Goal: Contribute content

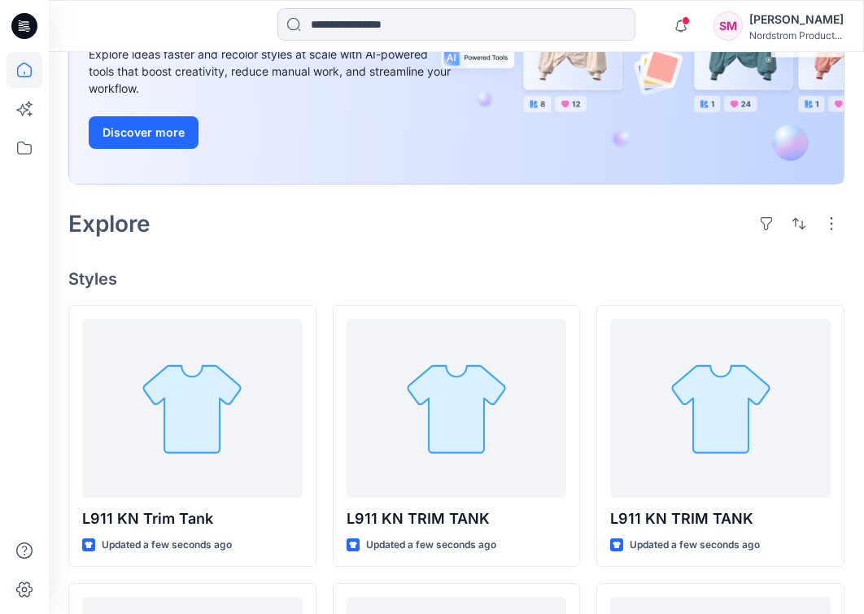
scroll to position [235, 0]
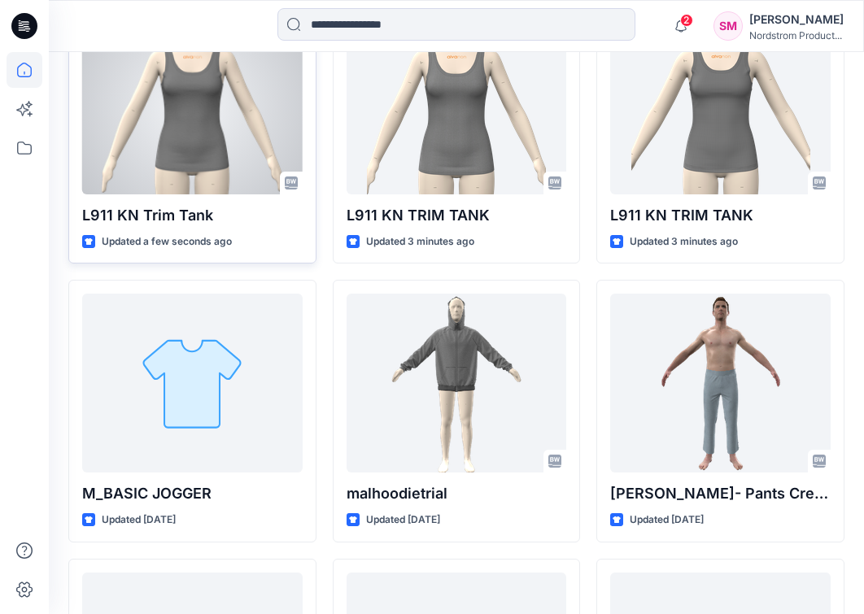
scroll to position [542, 0]
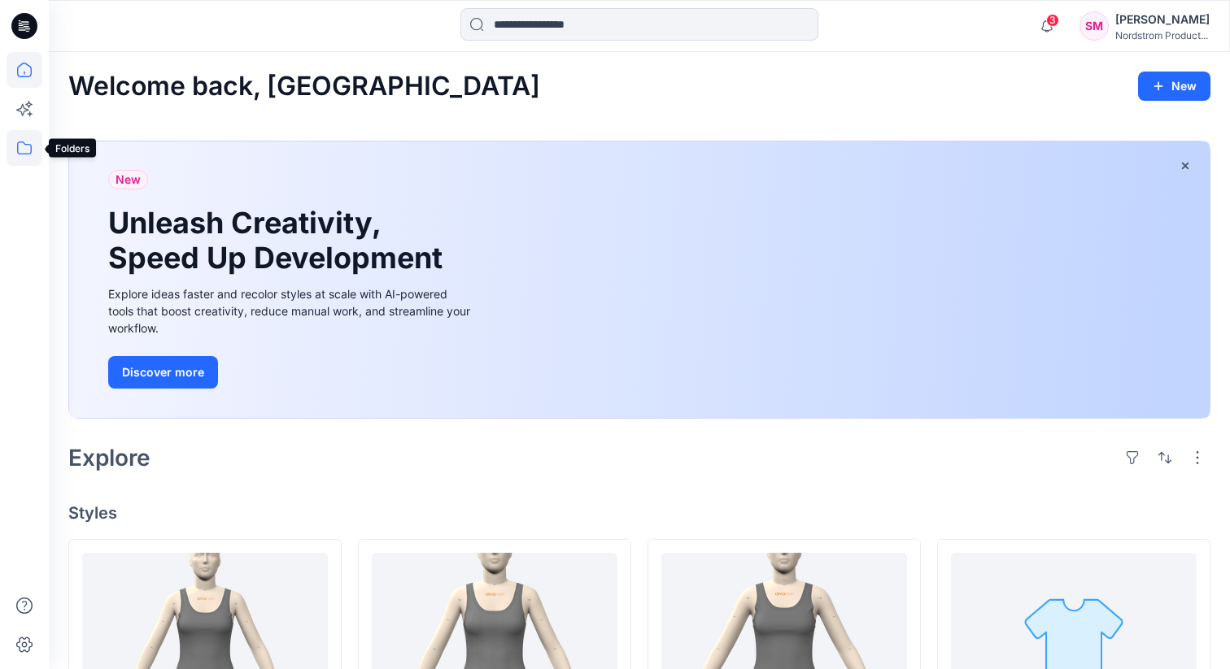
click at [18, 153] on icon at bounding box center [24, 148] width 15 height 13
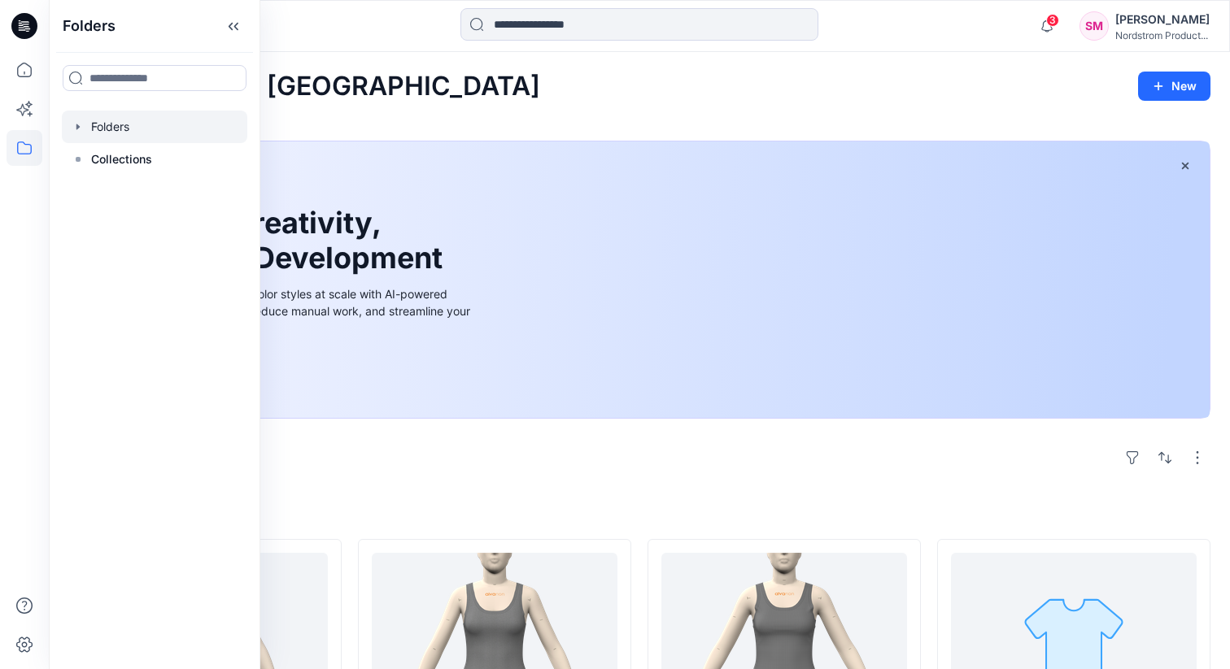
click at [76, 124] on icon "button" at bounding box center [78, 126] width 13 height 13
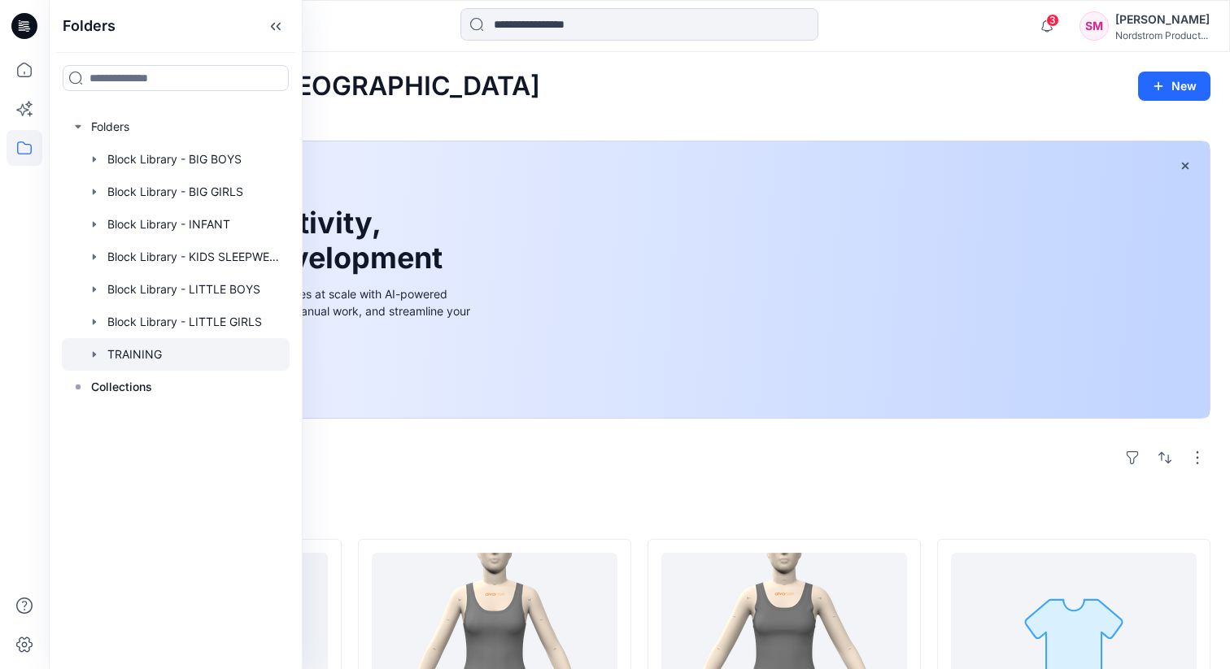
click at [95, 355] on icon "button" at bounding box center [94, 354] width 3 height 6
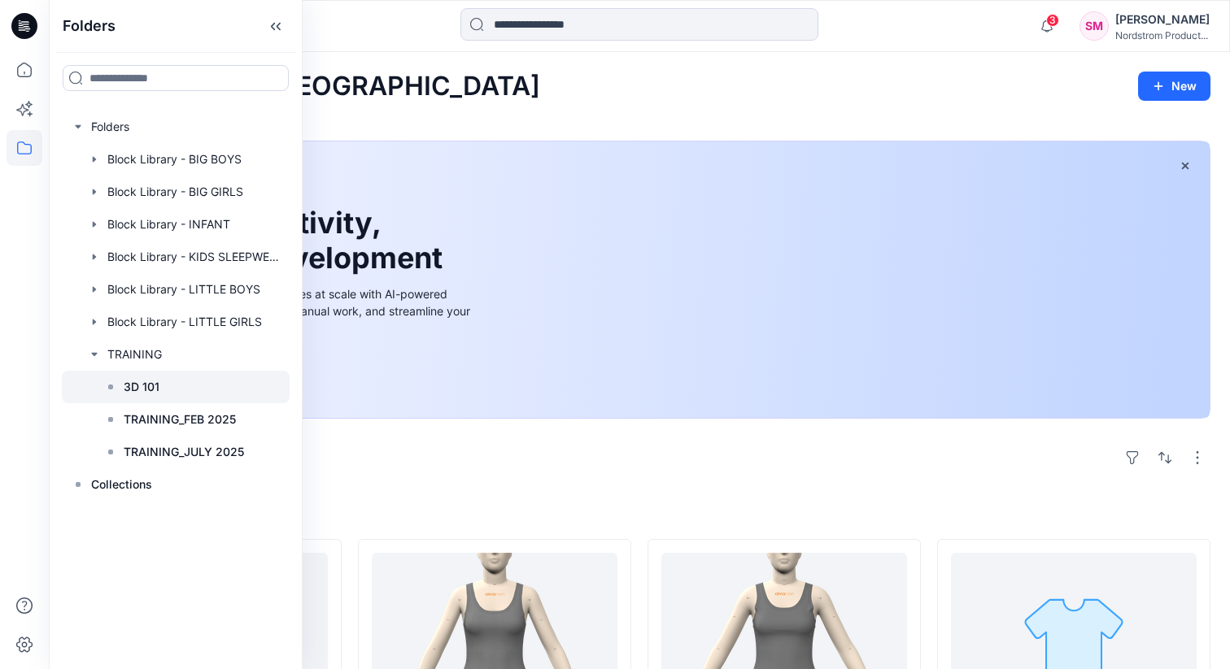
click at [133, 386] on p "3D 101" at bounding box center [142, 387] width 36 height 20
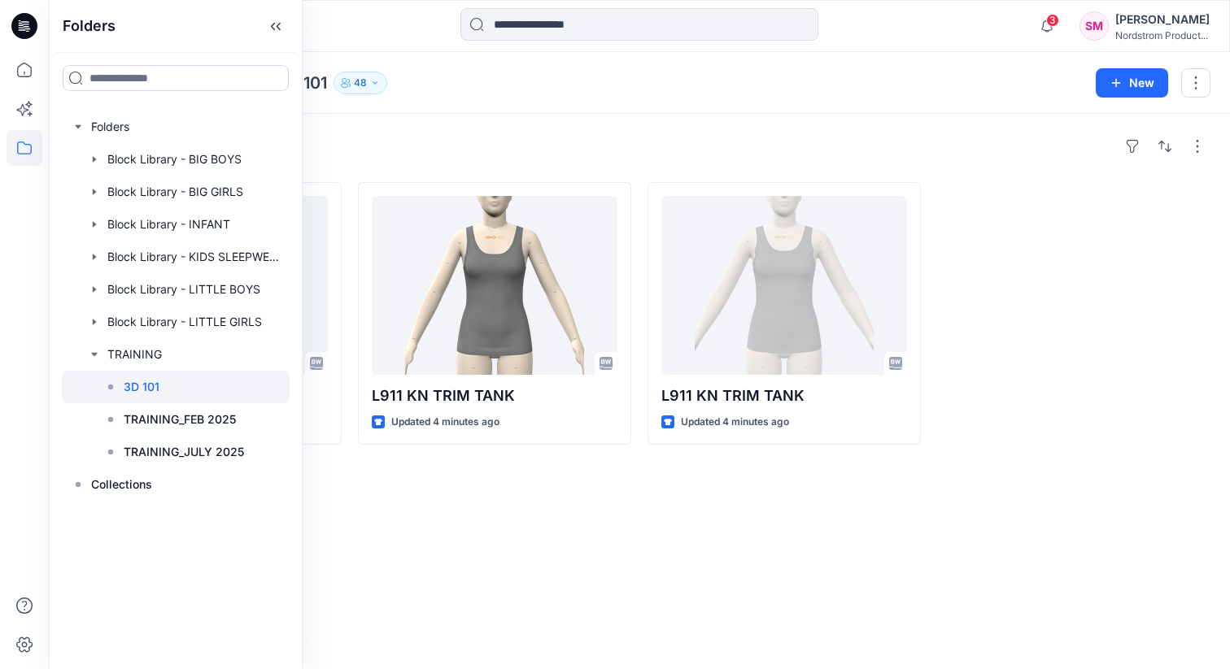
click at [403, 526] on div "Styles L911 KN Trim Tank Updated a few seconds ago L911 KN TRIM TANK Updated 4 …" at bounding box center [639, 391] width 1181 height 555
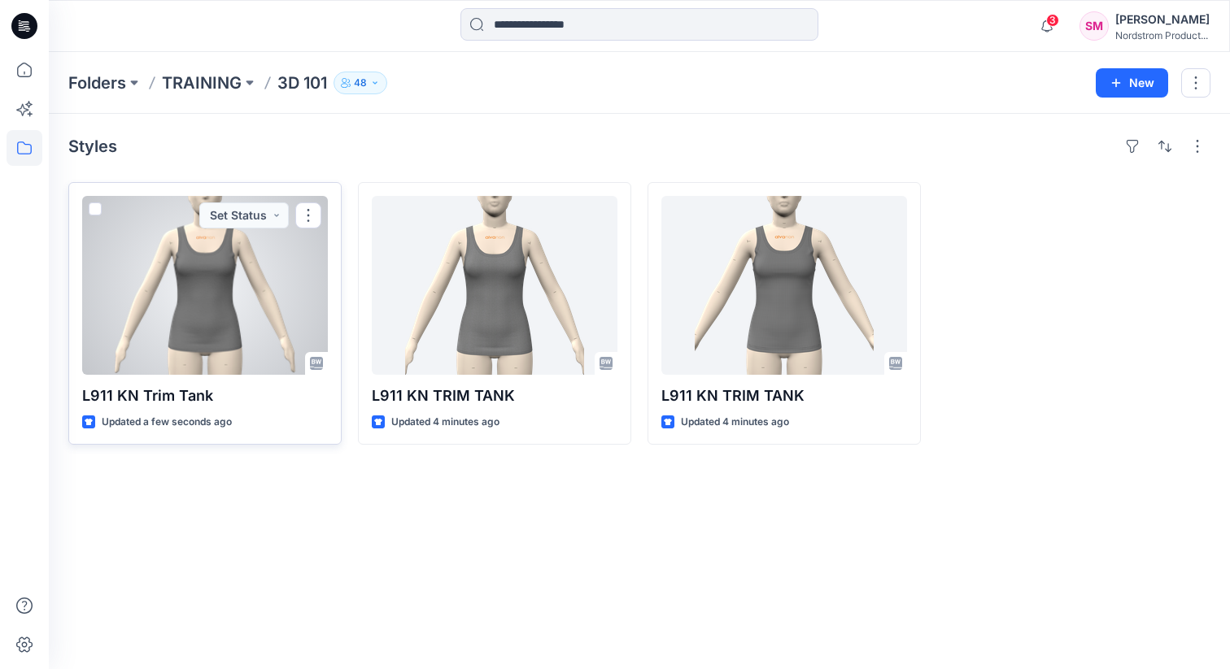
click at [250, 329] on div at bounding box center [205, 285] width 246 height 179
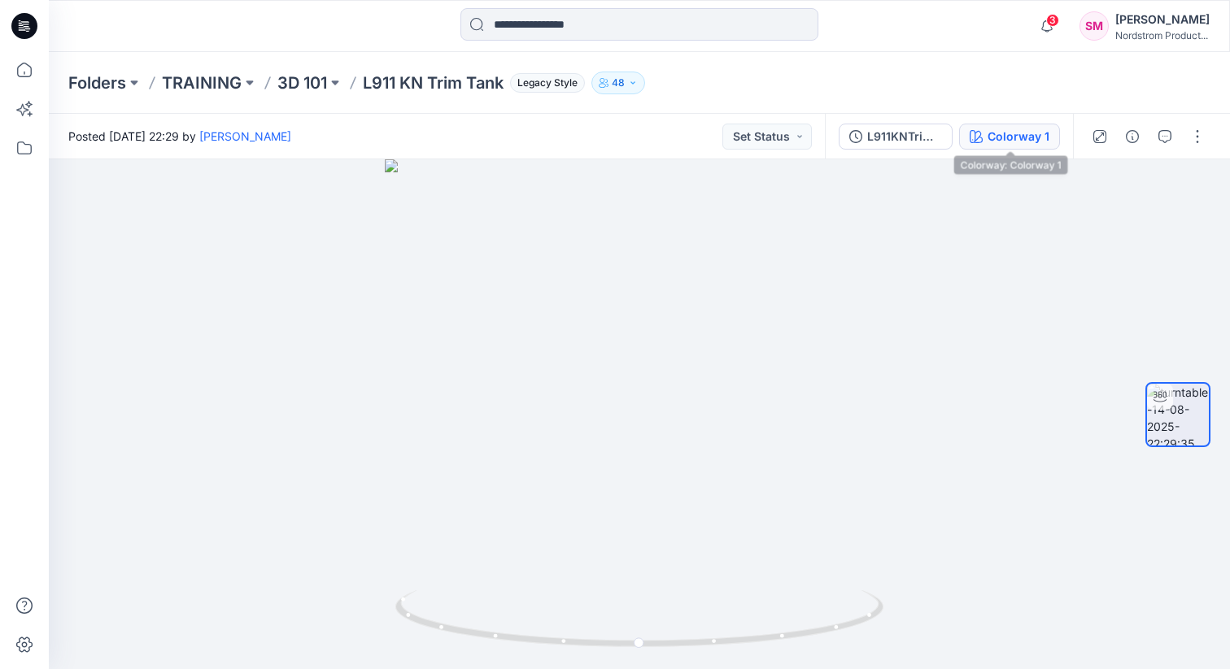
click at [863, 137] on div "Colorway 1" at bounding box center [1018, 137] width 62 height 18
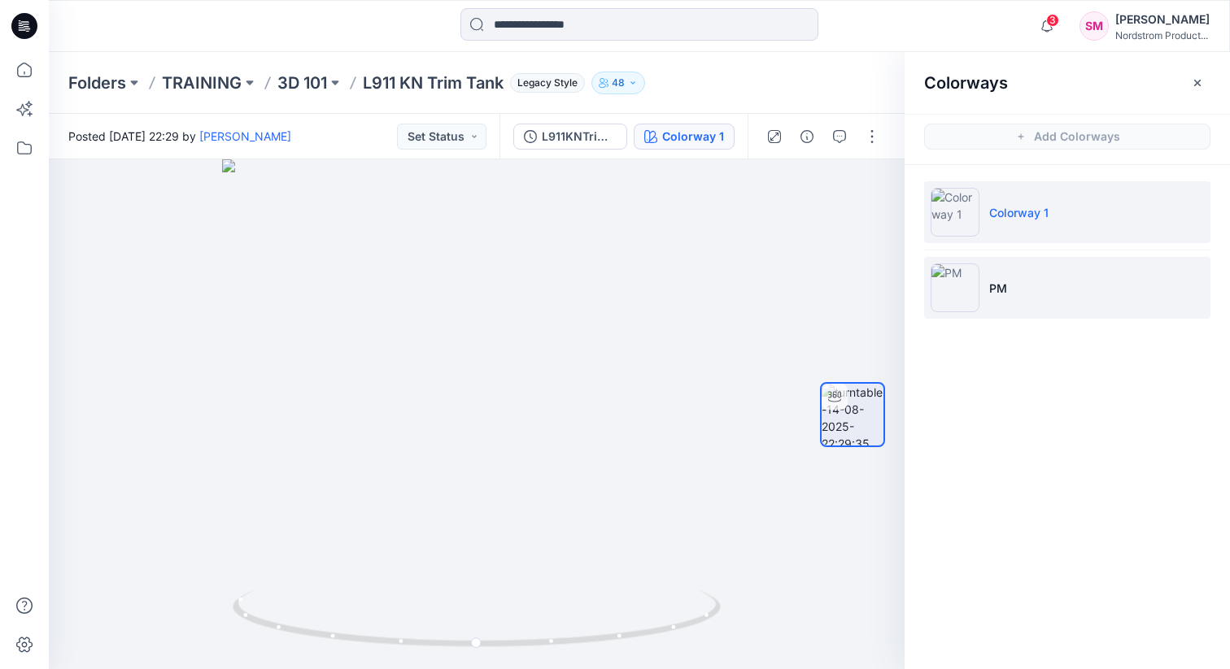
click at [863, 277] on img at bounding box center [954, 288] width 49 height 49
click at [863, 225] on li "Colorway 1" at bounding box center [1067, 212] width 286 height 62
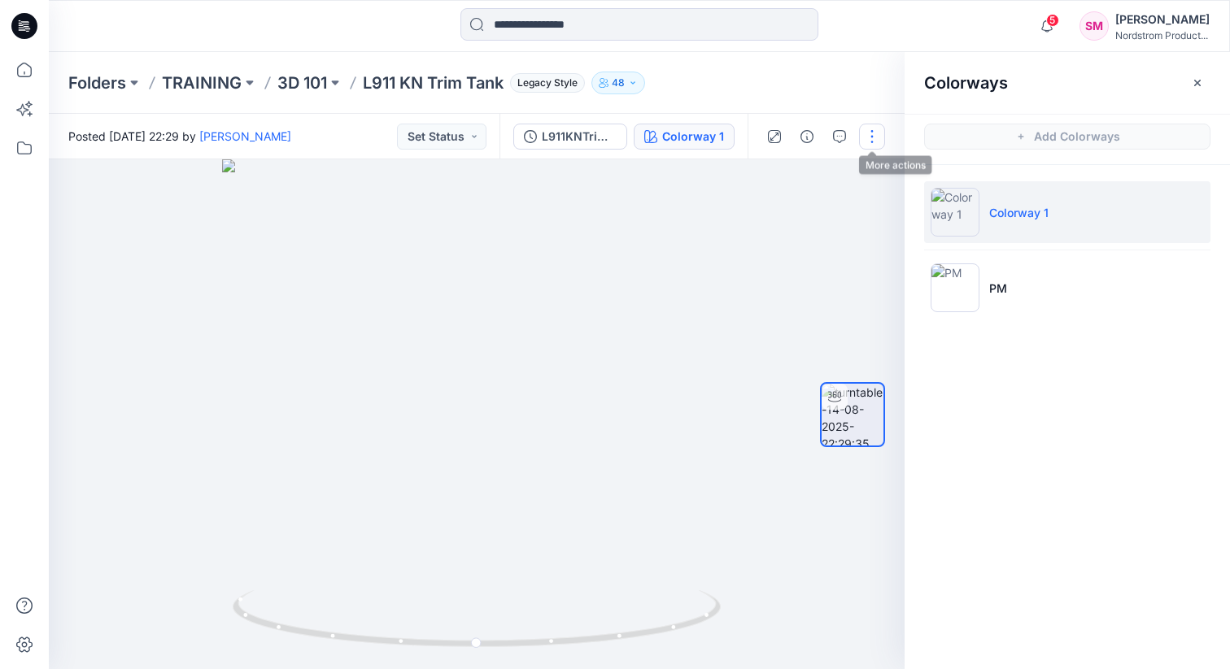
click at [863, 134] on button "button" at bounding box center [872, 137] width 26 height 26
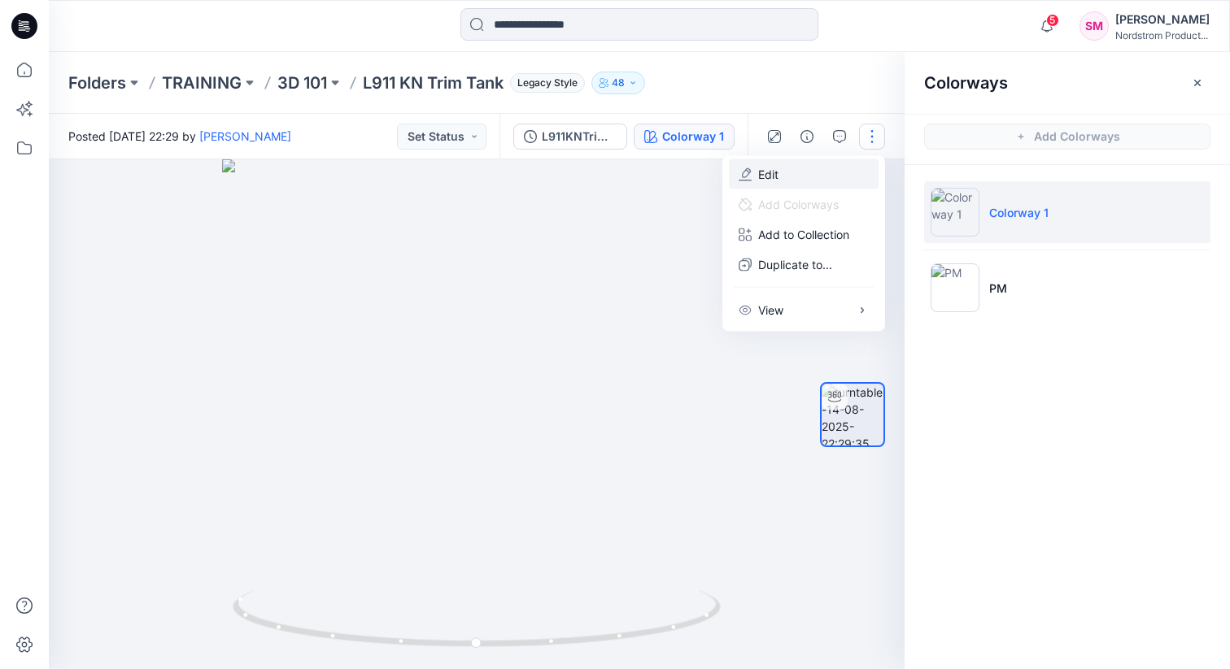
click at [810, 172] on button "Edit" at bounding box center [804, 174] width 150 height 30
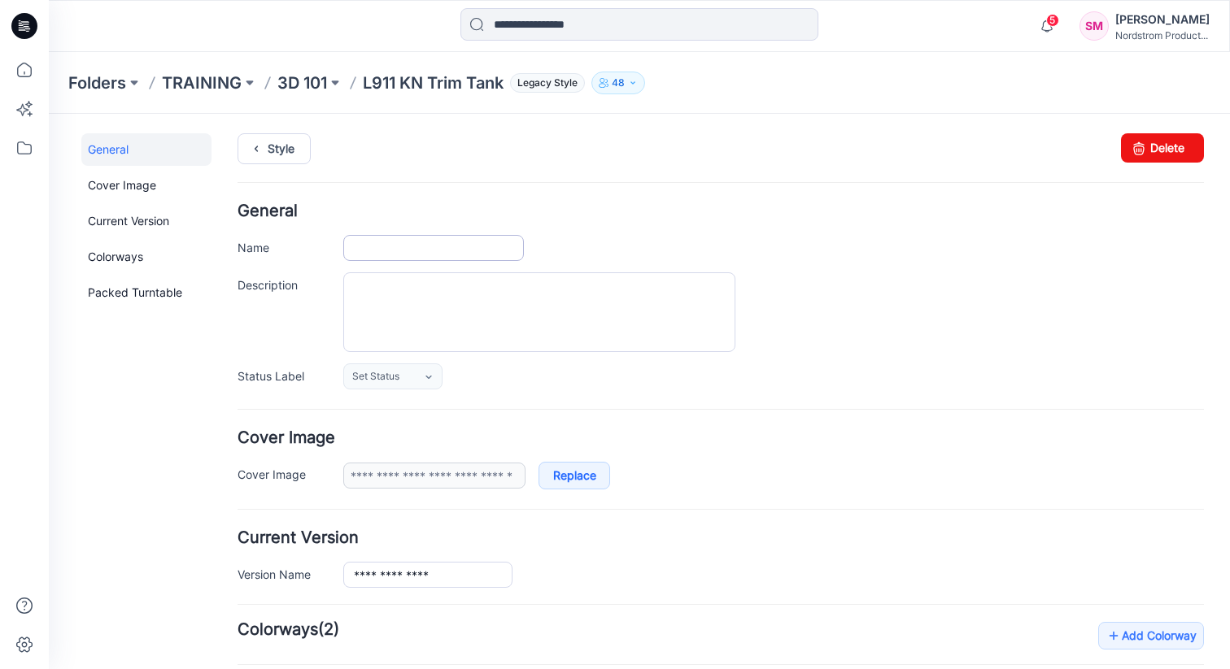
type input "**********"
click at [424, 298] on textarea "Description" at bounding box center [539, 312] width 392 height 80
paste textarea "**********"
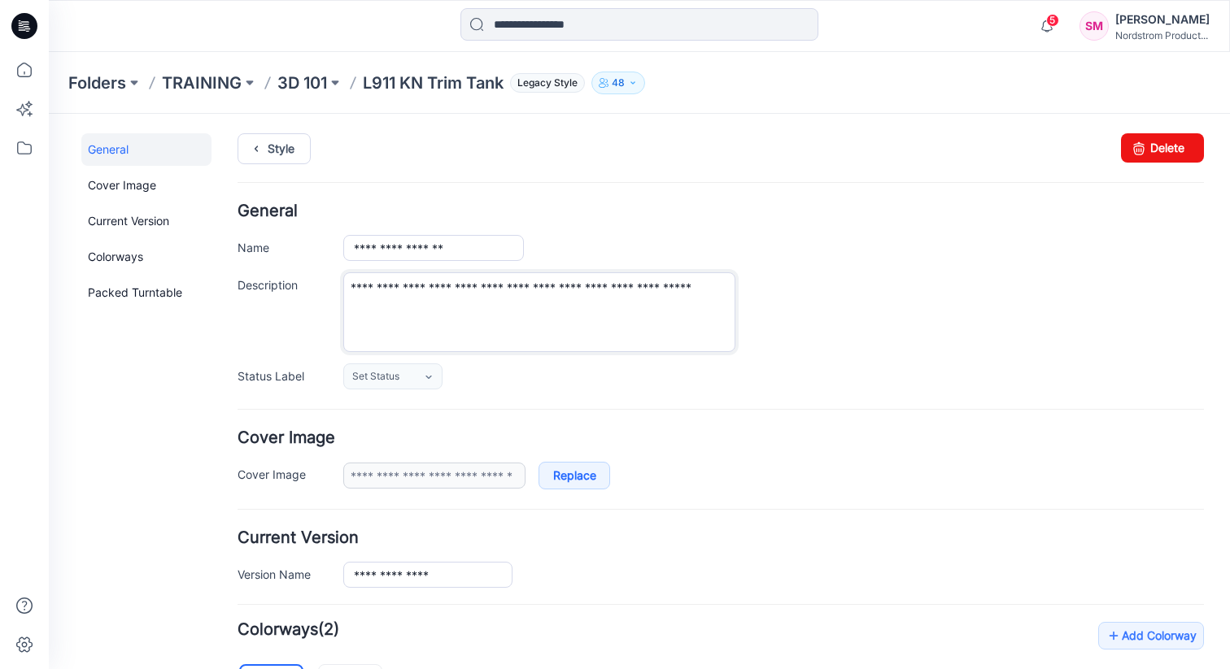
type textarea "**********"
click at [127, 157] on link "General" at bounding box center [146, 149] width 130 height 33
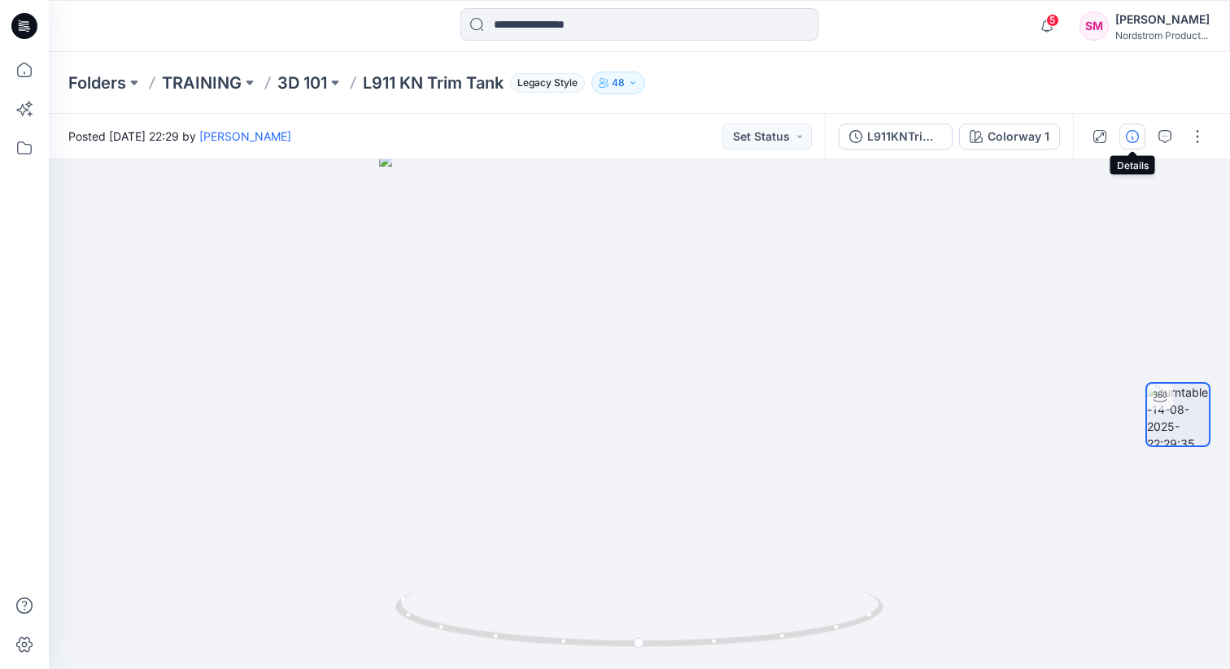
click at [1126, 138] on icon "button" at bounding box center [1132, 136] width 13 height 13
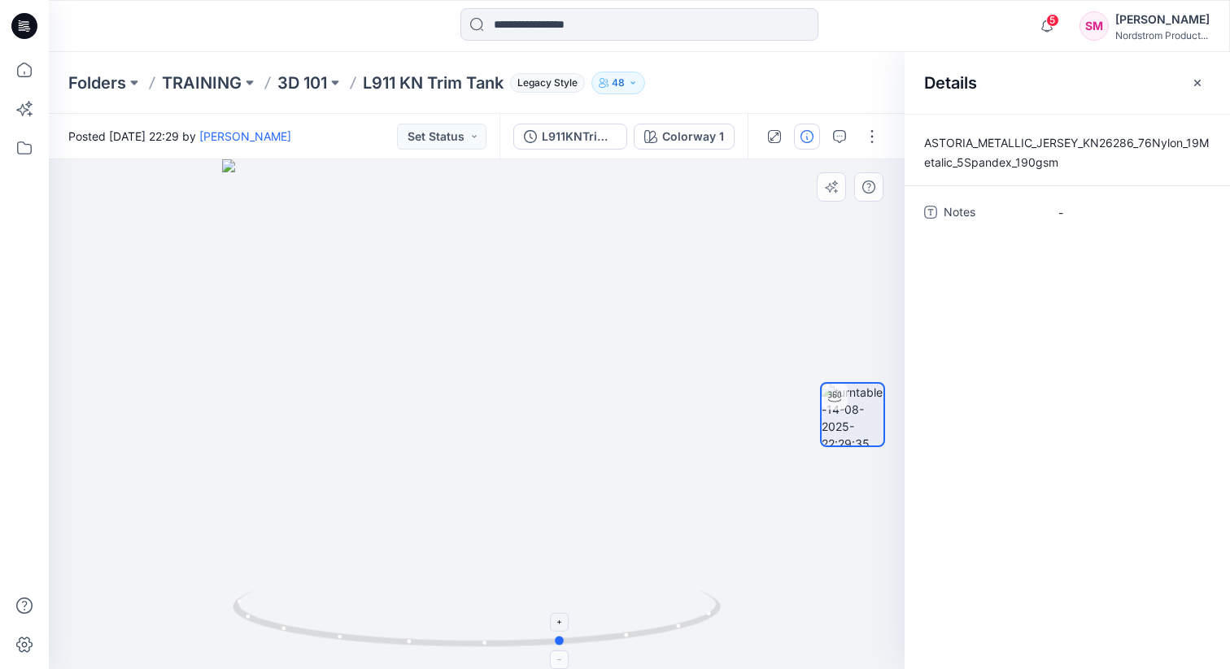
drag, startPoint x: 477, startPoint y: 639, endPoint x: 564, endPoint y: 645, distance: 86.4
click at [564, 645] on icon at bounding box center [479, 620] width 492 height 61
